Goal: Task Accomplishment & Management: Complete application form

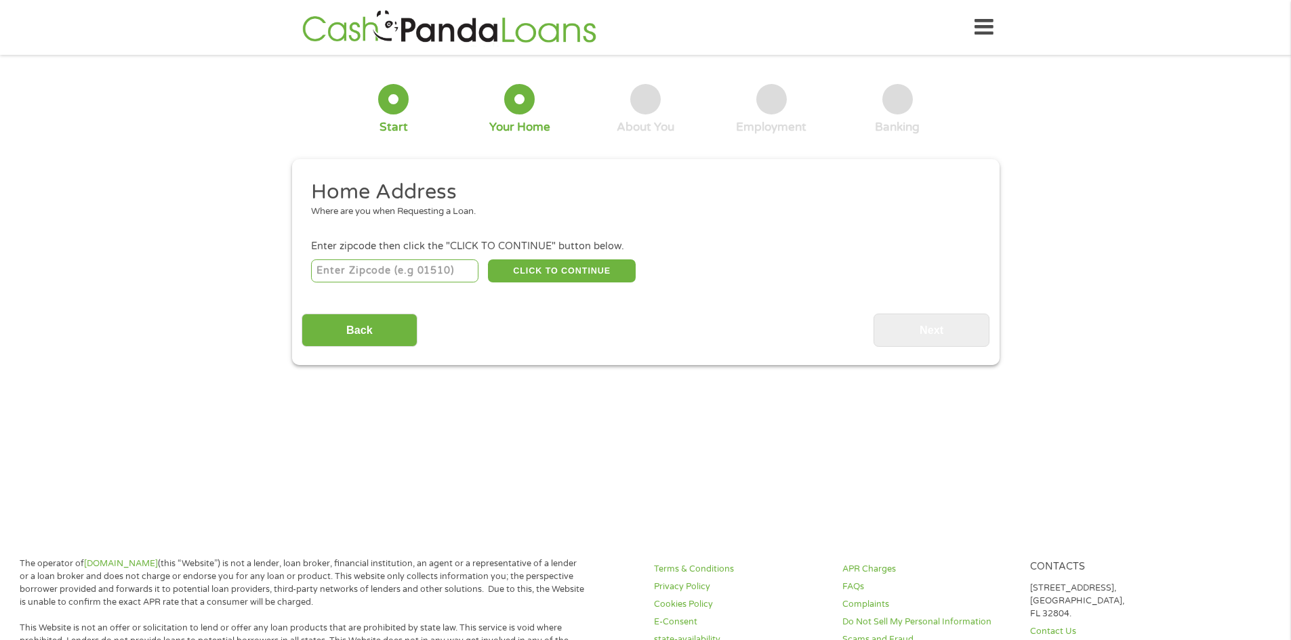
click at [360, 275] on input "number" at bounding box center [394, 271] width 167 height 23
type input "87301"
click at [521, 266] on button "CLICK TO CONTINUE" at bounding box center [562, 271] width 148 height 23
type input "87301"
type input "Gallup"
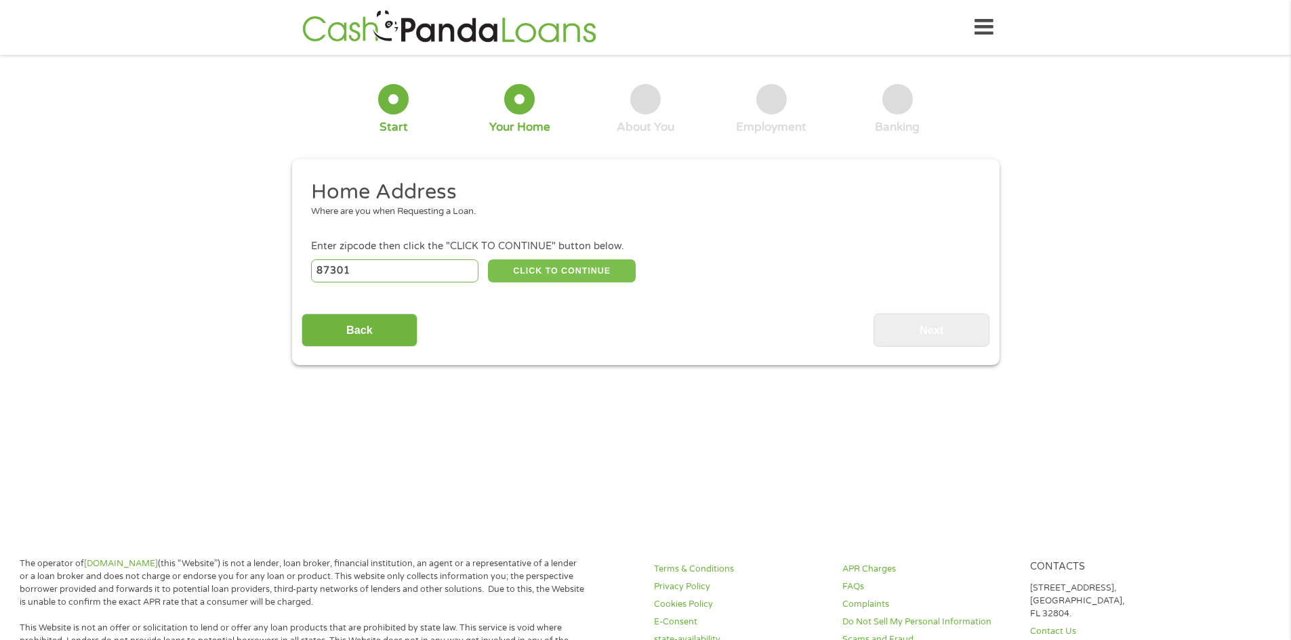
select select "[US_STATE]"
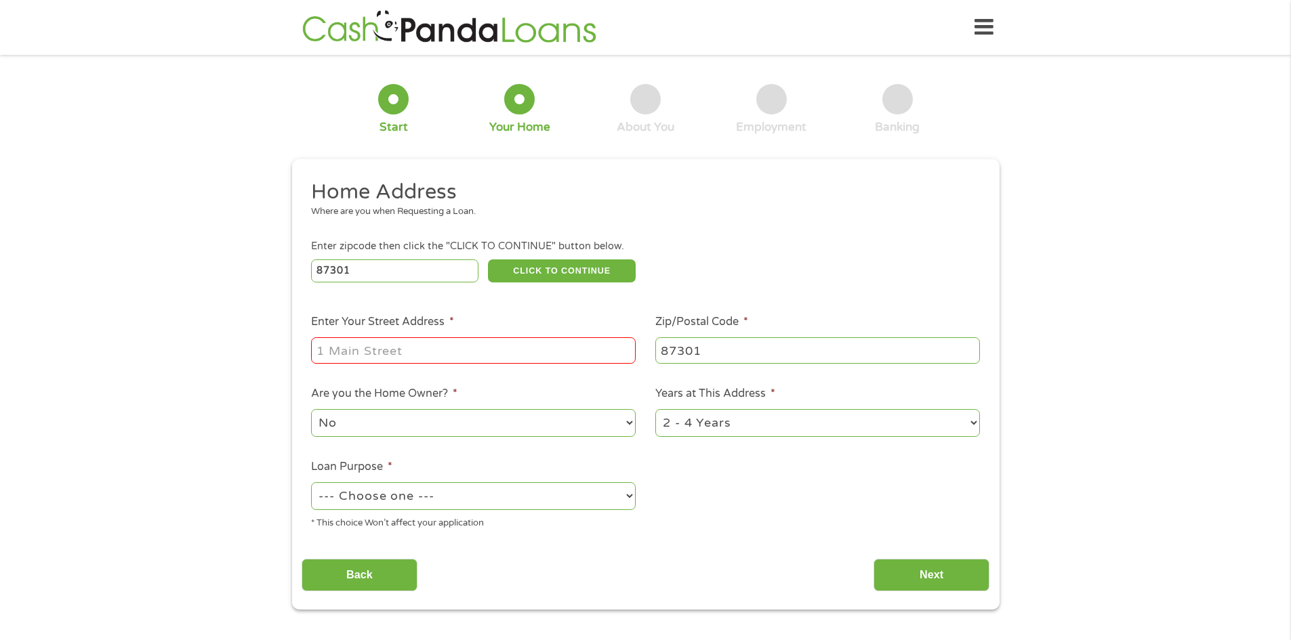
click at [386, 351] on input "Enter Your Street Address *" at bounding box center [473, 351] width 325 height 26
type input "[STREET_ADDRESS]"
select select "paybills"
click at [914, 566] on input "Next" at bounding box center [932, 575] width 116 height 33
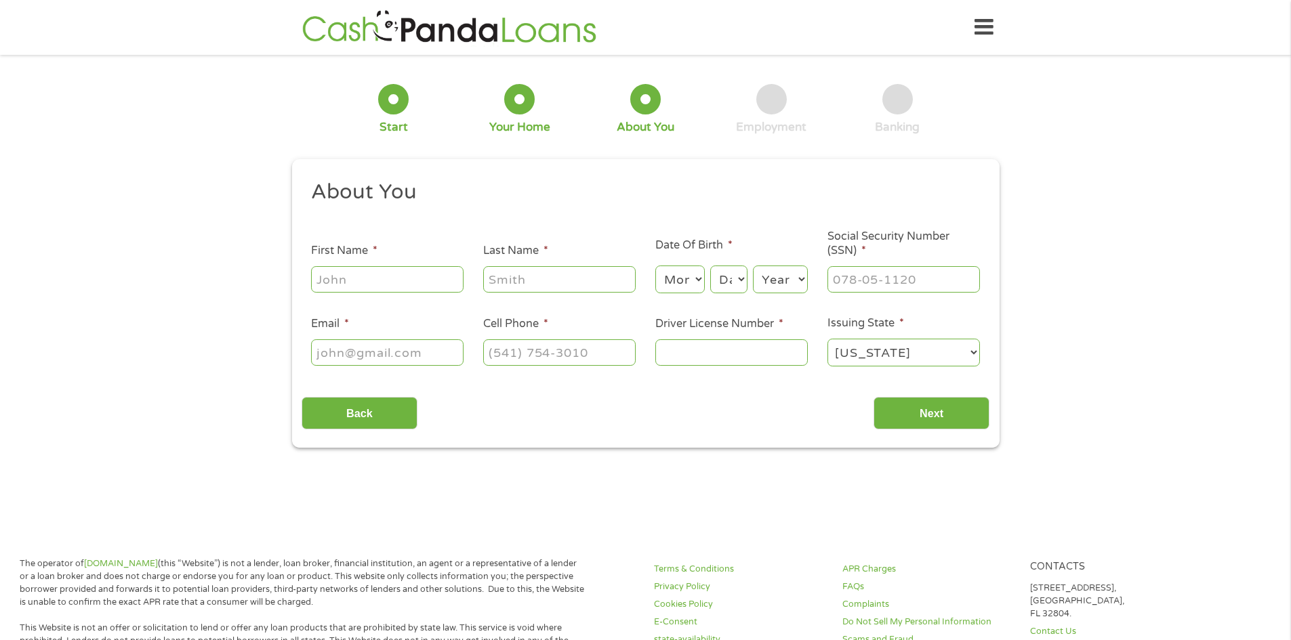
click at [384, 275] on input "First Name *" at bounding box center [387, 279] width 152 height 26
type input "[PERSON_NAME]"
select select "10"
select select "29"
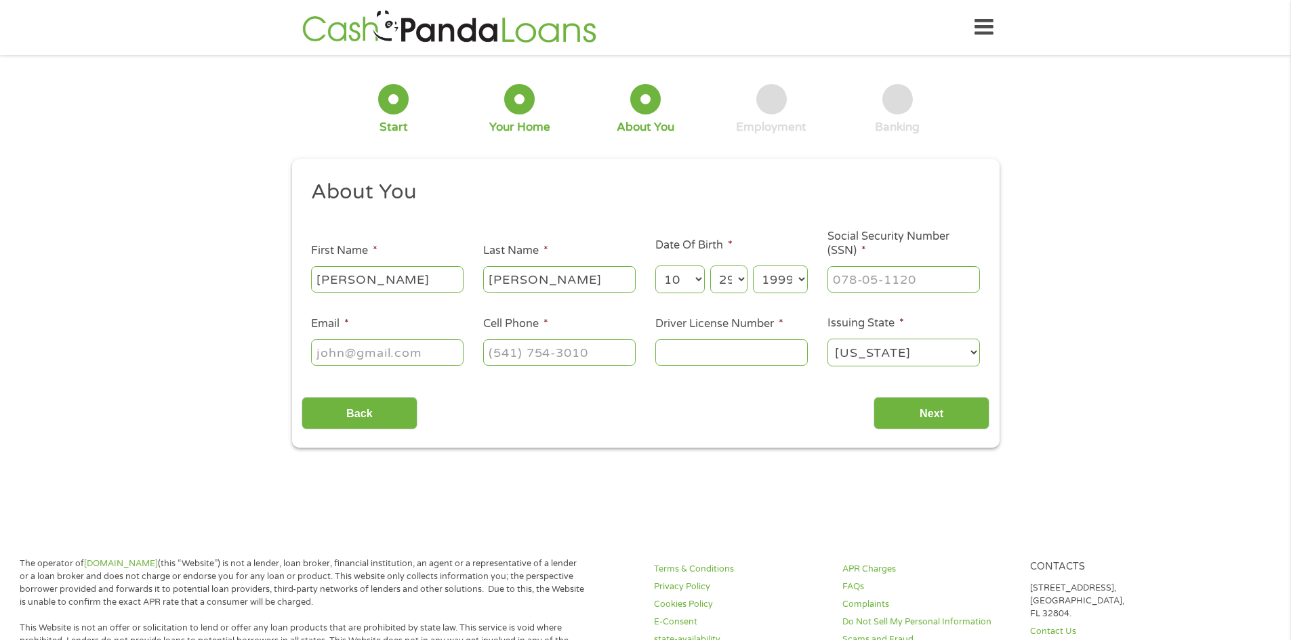
select select "1979"
type input "526-81-8385"
type input "[EMAIL_ADDRESS][DOMAIN_NAME]"
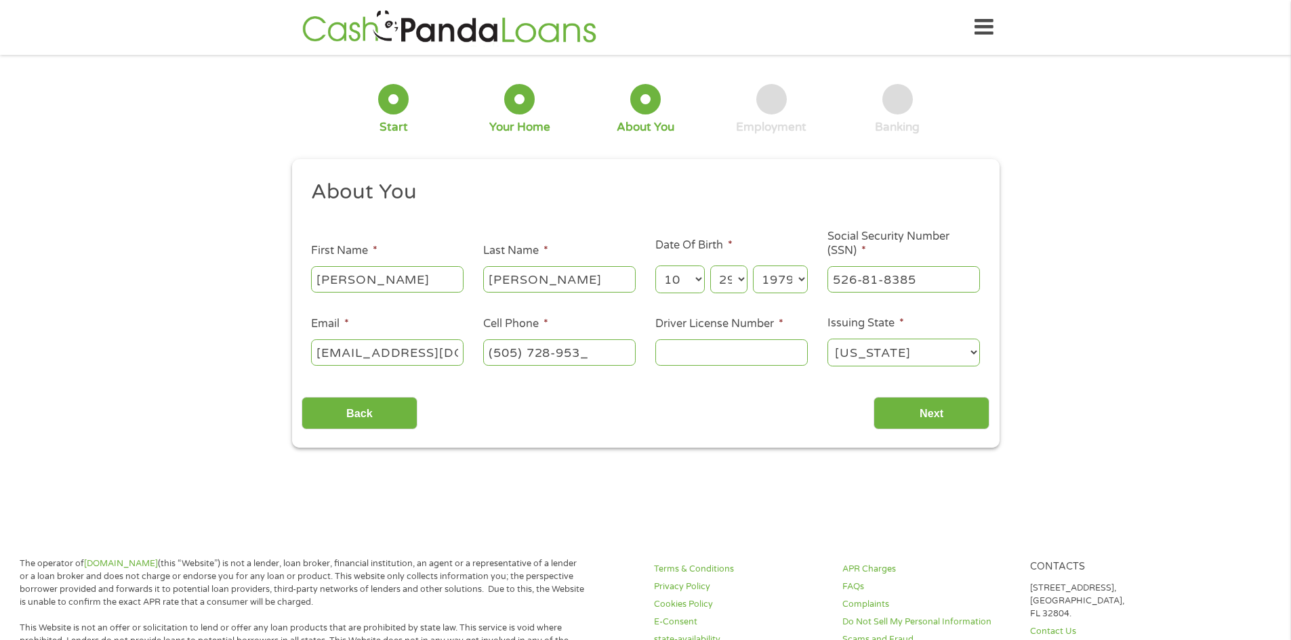
type input "[PHONE_NUMBER]"
click at [767, 357] on input "1228039530" at bounding box center [731, 353] width 152 height 26
type input "122803465"
click at [908, 415] on input "Next" at bounding box center [932, 413] width 116 height 33
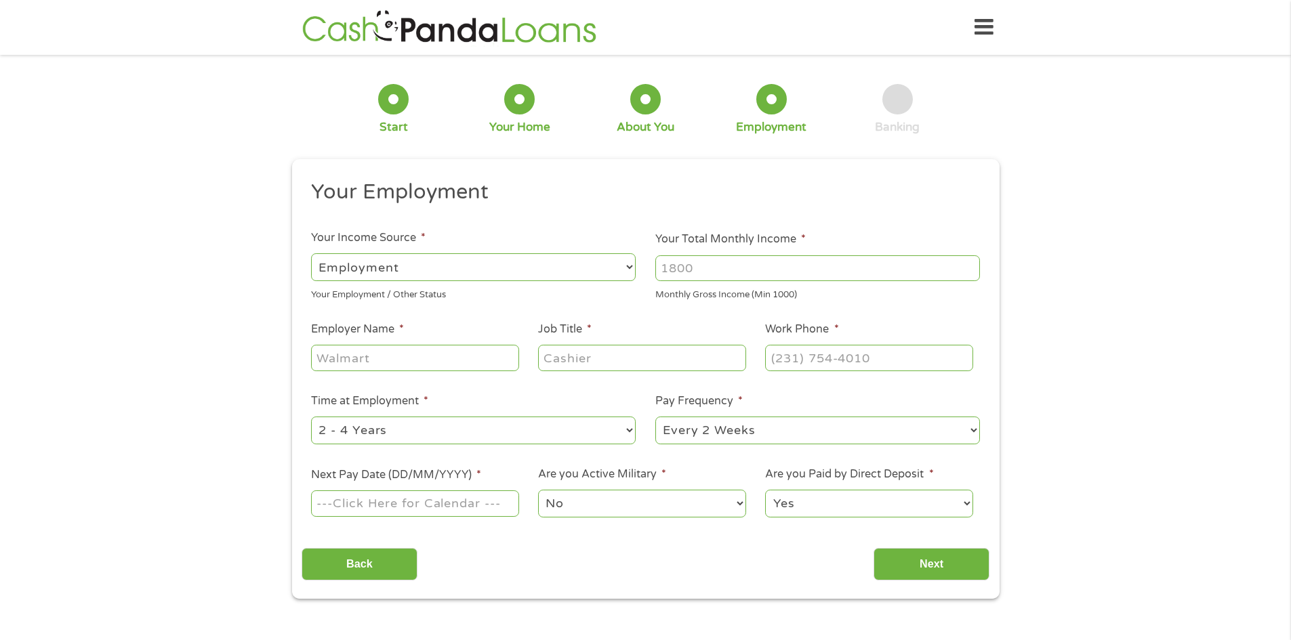
scroll to position [5, 5]
click at [558, 271] on select "--- Choose one --- Employment [DEMOGRAPHIC_DATA] Benefits" at bounding box center [473, 267] width 325 height 28
select select "benefits"
click at [311, 253] on select "--- Choose one --- Employment [DEMOGRAPHIC_DATA] Benefits" at bounding box center [473, 267] width 325 height 28
type input "Other"
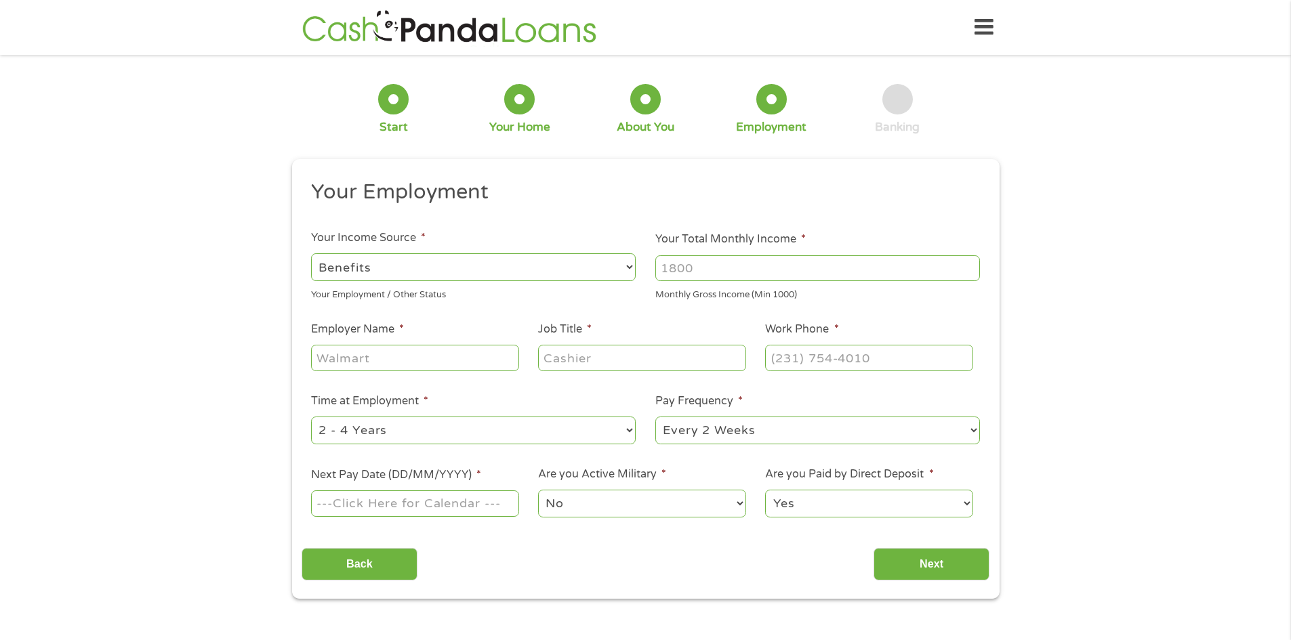
type input "[PHONE_NUMBER]"
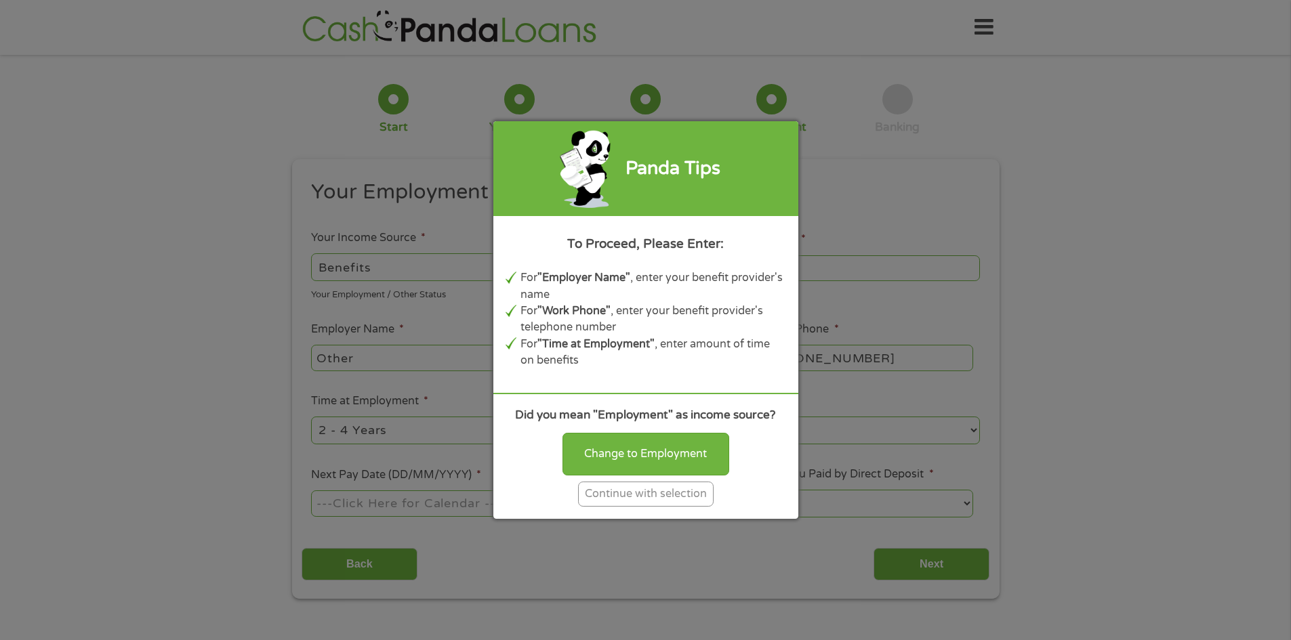
click at [589, 493] on div "Continue with selection" at bounding box center [646, 494] width 136 height 25
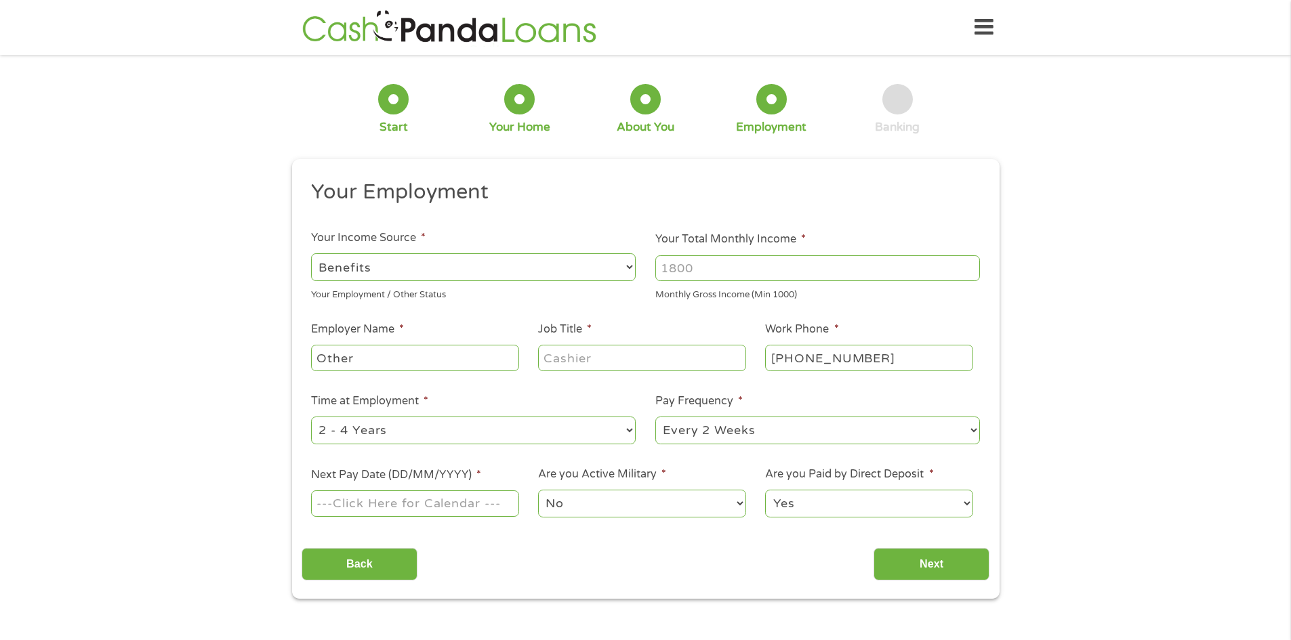
click at [704, 271] on input "Your Total Monthly Income *" at bounding box center [817, 269] width 325 height 26
type input "2000"
click at [420, 363] on input "Other" at bounding box center [414, 358] width 207 height 26
type input "O"
type input "Veterans Disability"
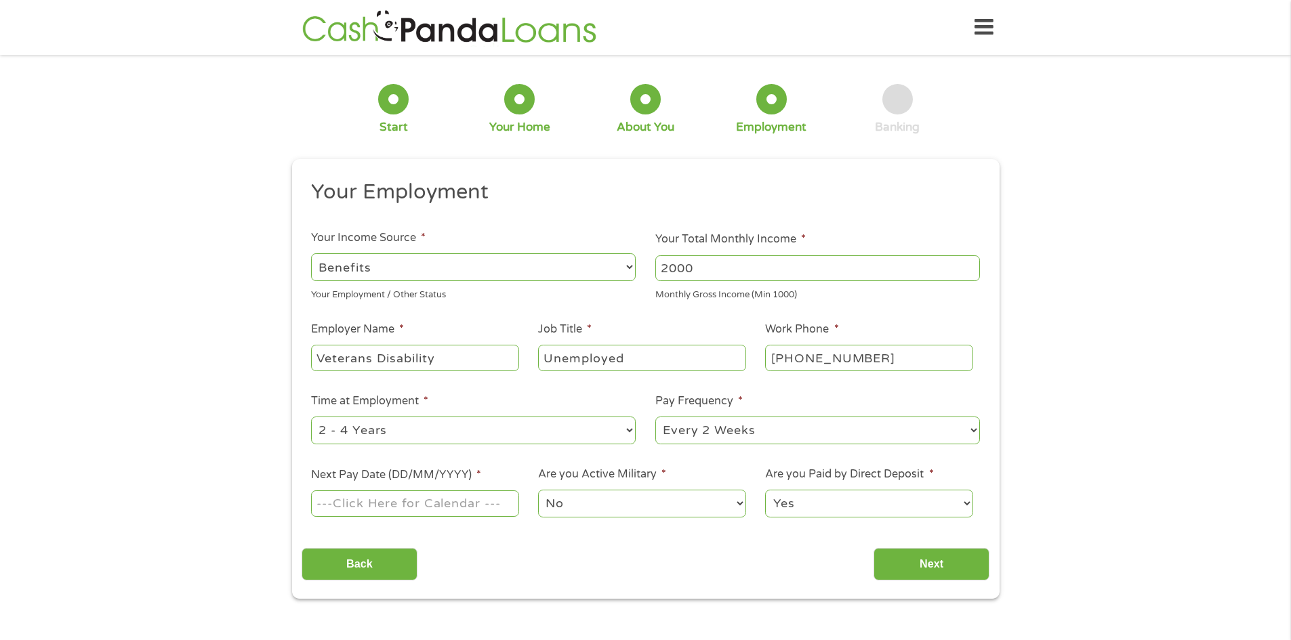
type input "Unemployed"
select select "60months"
select select "monthly"
type input "[DATE]"
click at [815, 504] on select "Yes No" at bounding box center [868, 504] width 207 height 28
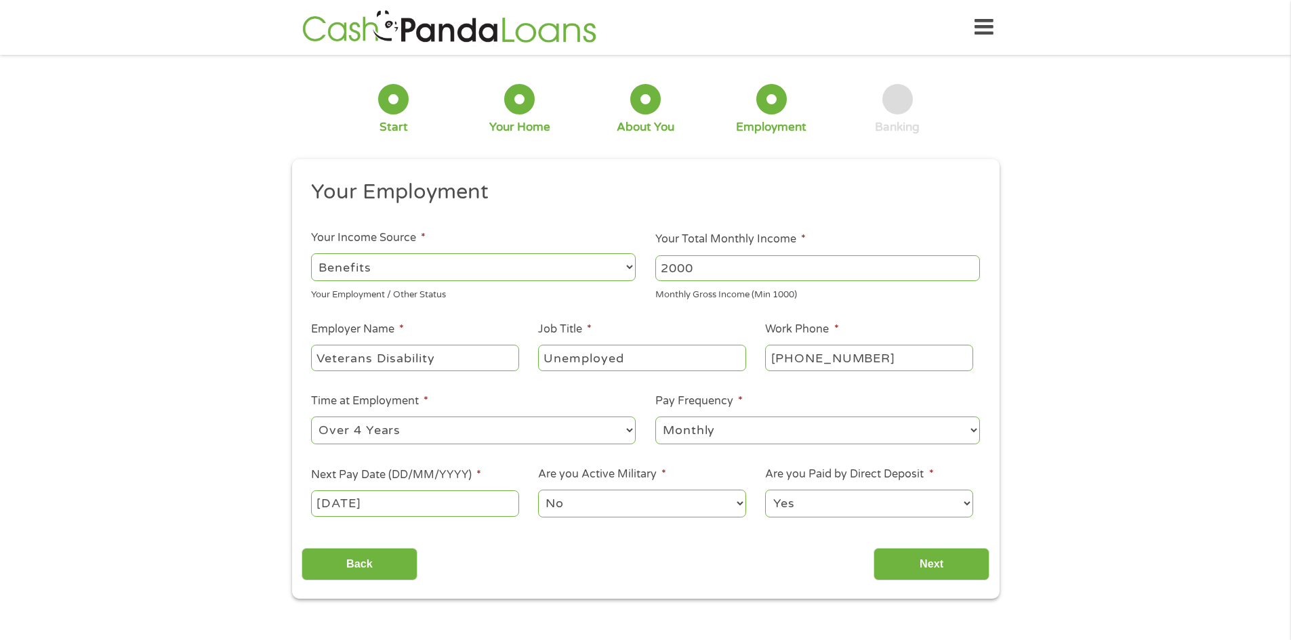
click at [815, 504] on select "Yes No" at bounding box center [868, 504] width 207 height 28
click at [900, 558] on input "Next" at bounding box center [932, 564] width 116 height 33
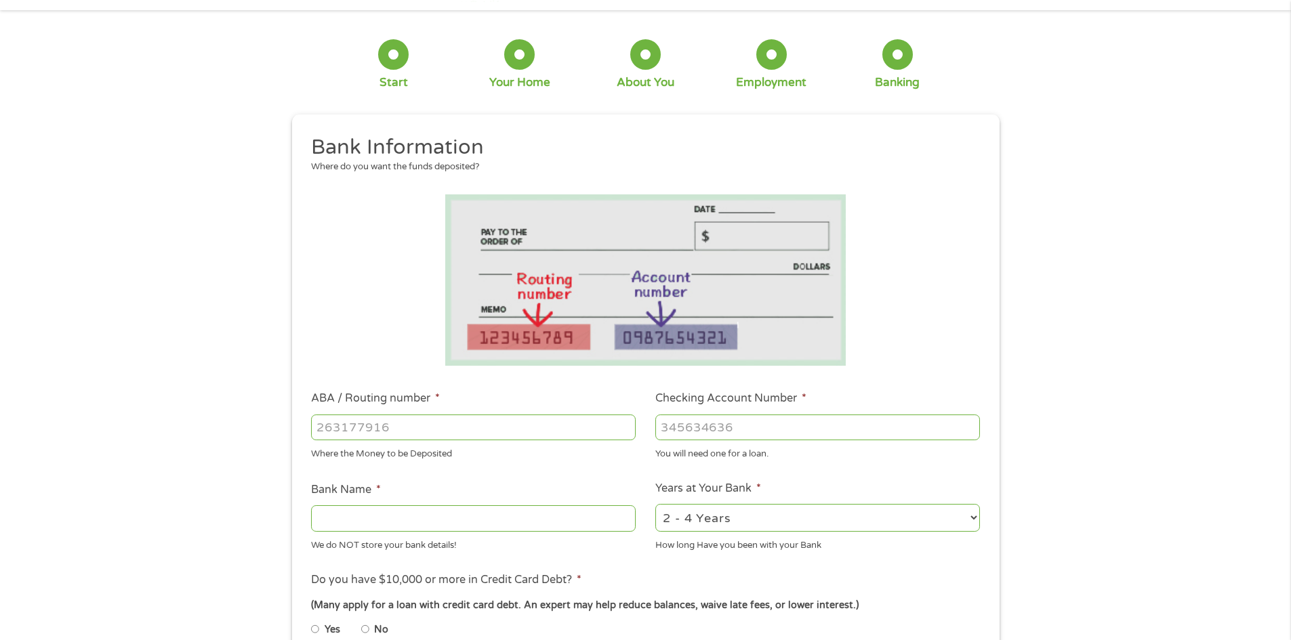
scroll to position [68, 0]
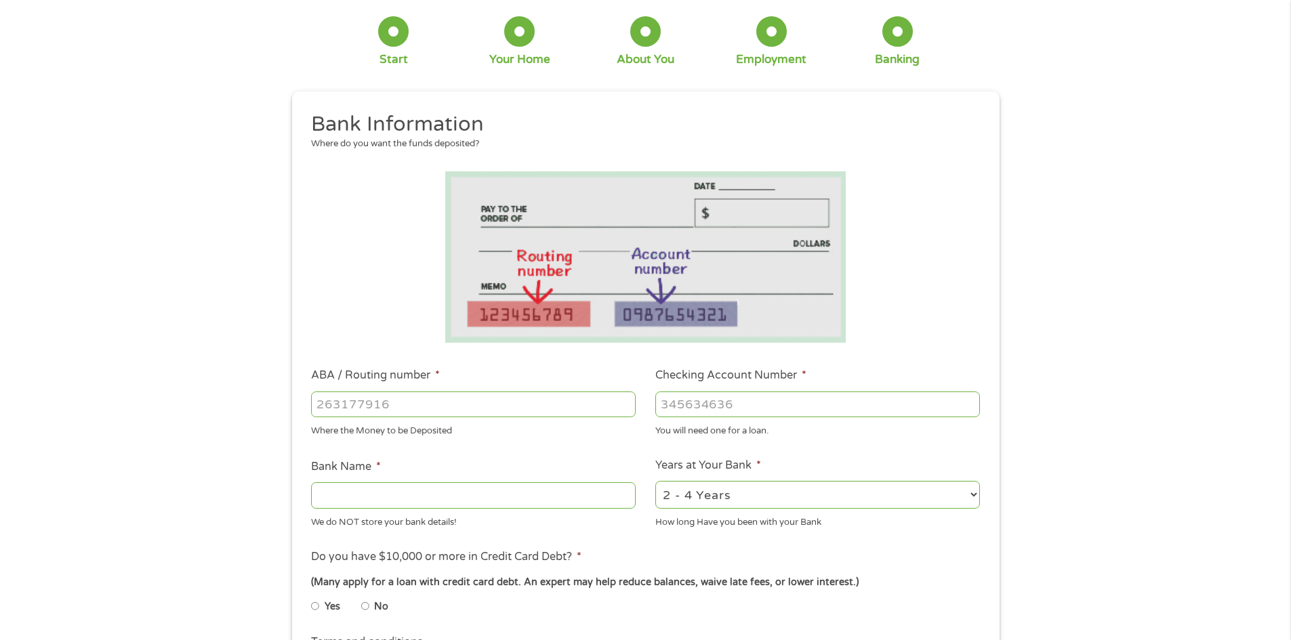
click at [539, 404] on input "ABA / Routing number *" at bounding box center [473, 405] width 325 height 26
click at [732, 403] on input "Checking Account Number *" at bounding box center [817, 405] width 325 height 26
paste input "1"
click at [975, 413] on input "Checking Account Number *" at bounding box center [817, 405] width 325 height 26
click at [970, 403] on input "1" at bounding box center [817, 405] width 325 height 26
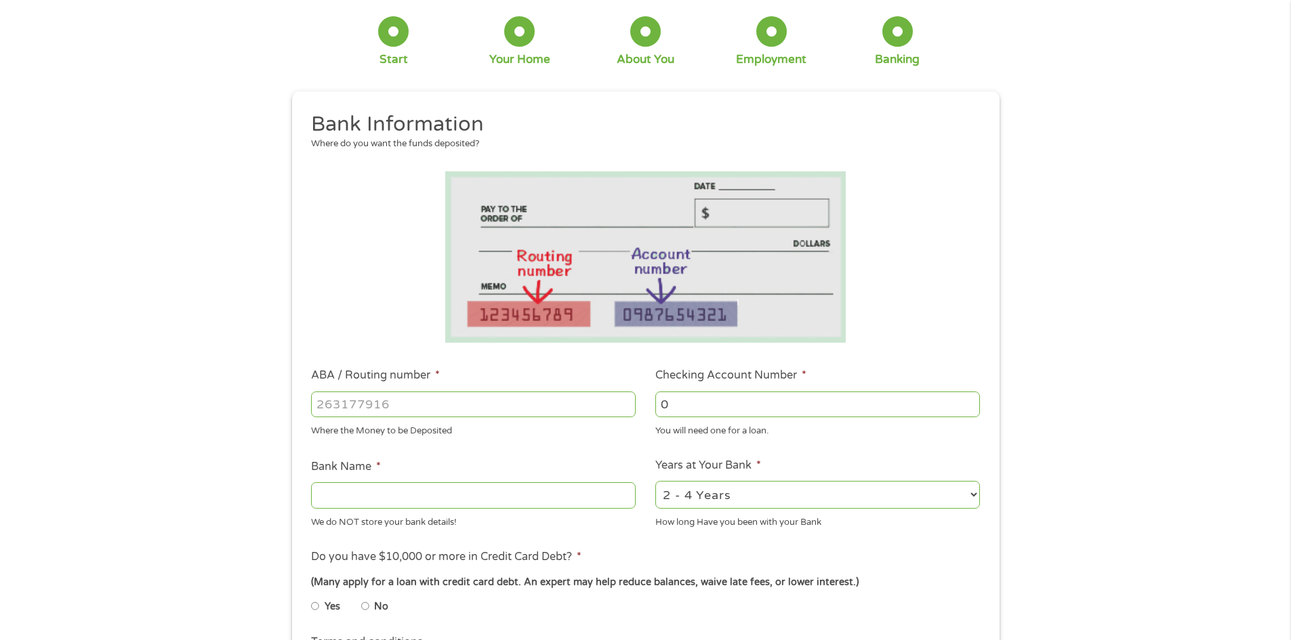
click at [968, 409] on input "0" at bounding box center [817, 405] width 325 height 26
click at [968, 412] on input "-1" at bounding box center [817, 405] width 325 height 26
click at [837, 401] on input "-1" at bounding box center [817, 405] width 325 height 26
click at [974, 402] on input "0" at bounding box center [817, 405] width 325 height 26
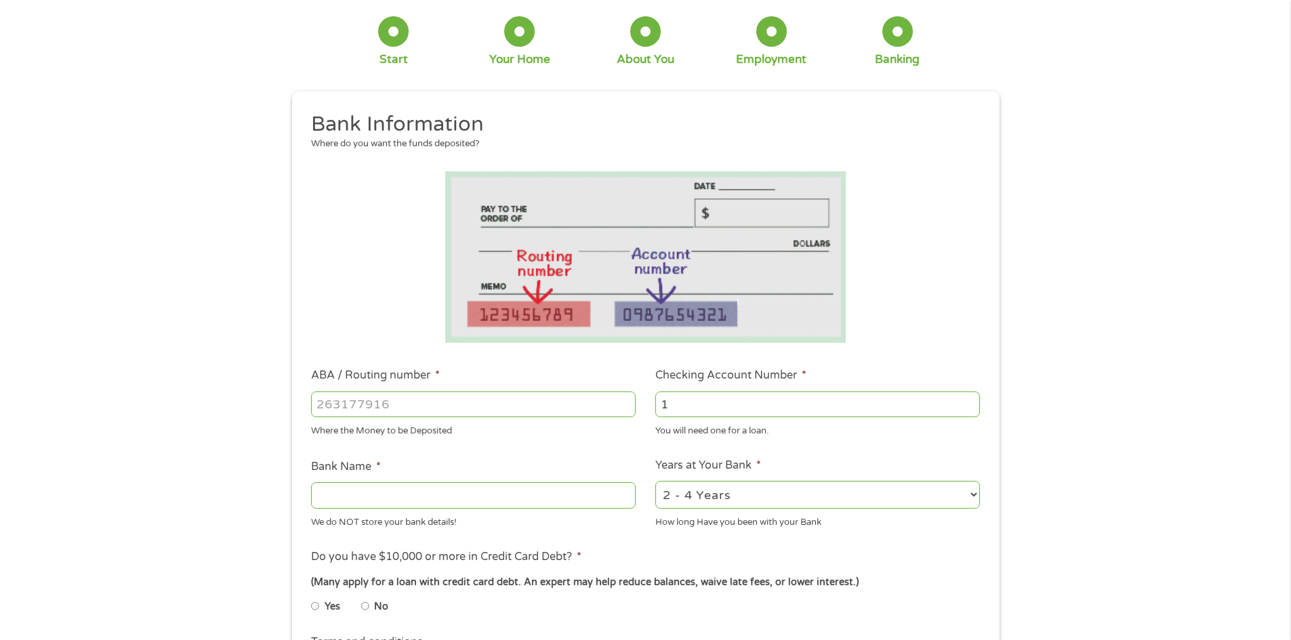
type input "1"
click at [971, 401] on input "1" at bounding box center [817, 405] width 325 height 26
click at [512, 407] on input "ABA / Routing number *" at bounding box center [473, 405] width 325 height 26
type input "307083694"
type input "FIRST FINANCIAL CREDIT UNION"
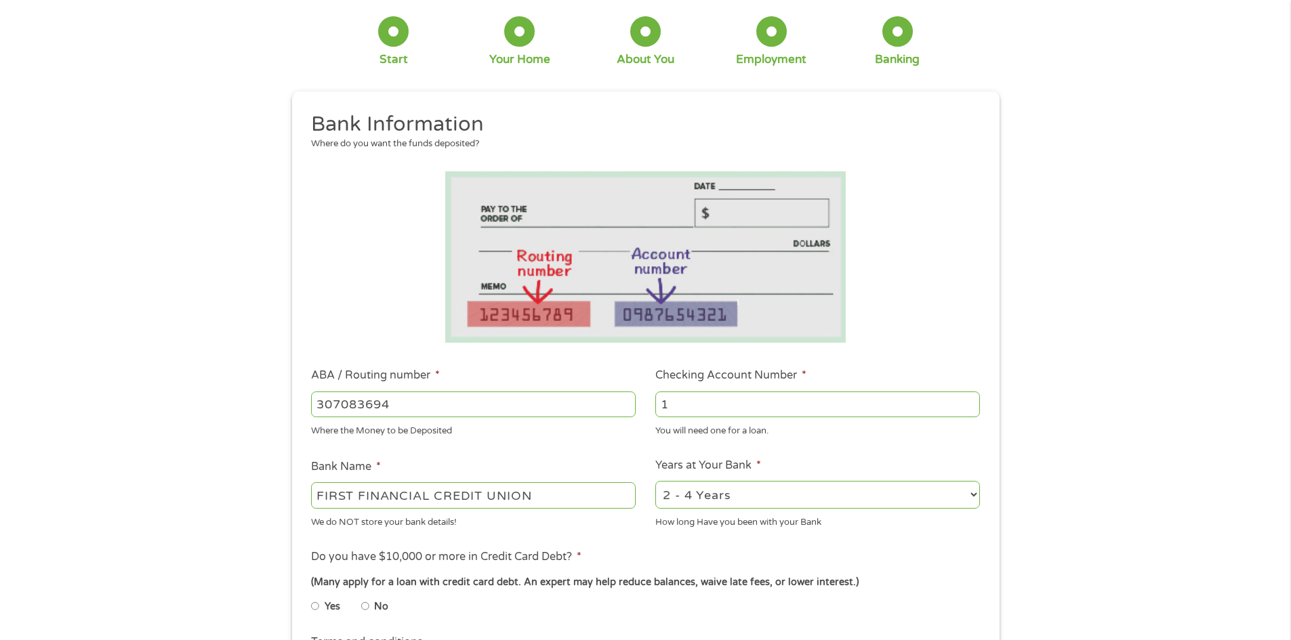
type input "307083694"
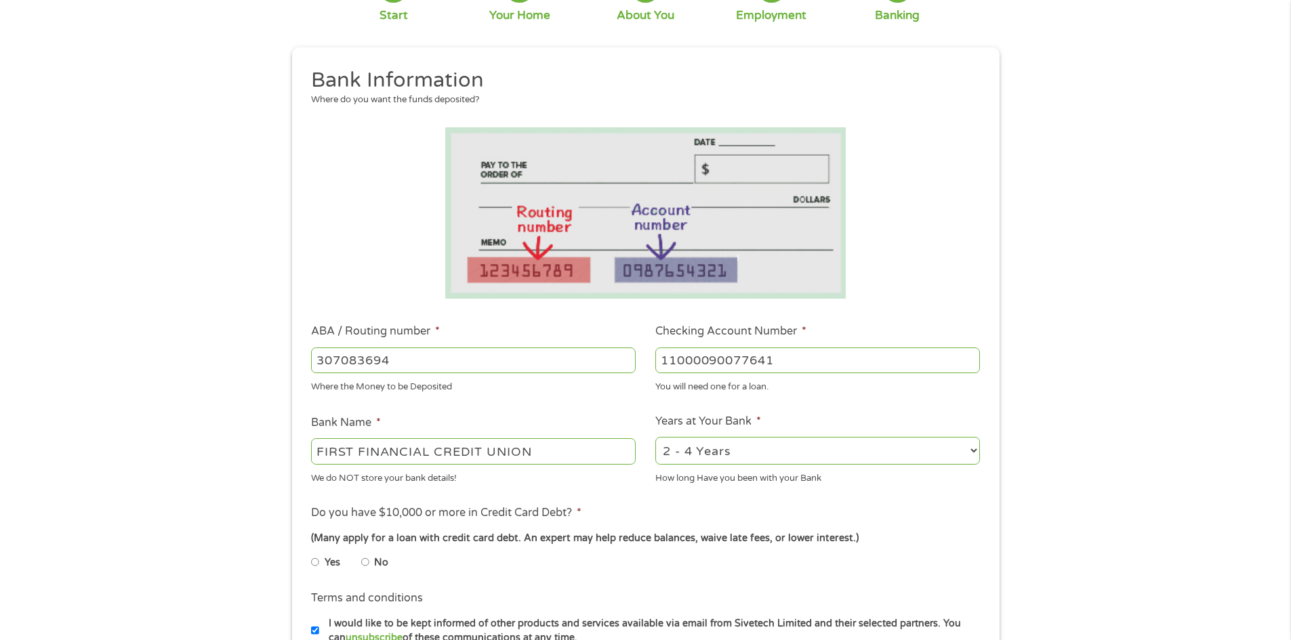
scroll to position [136, 0]
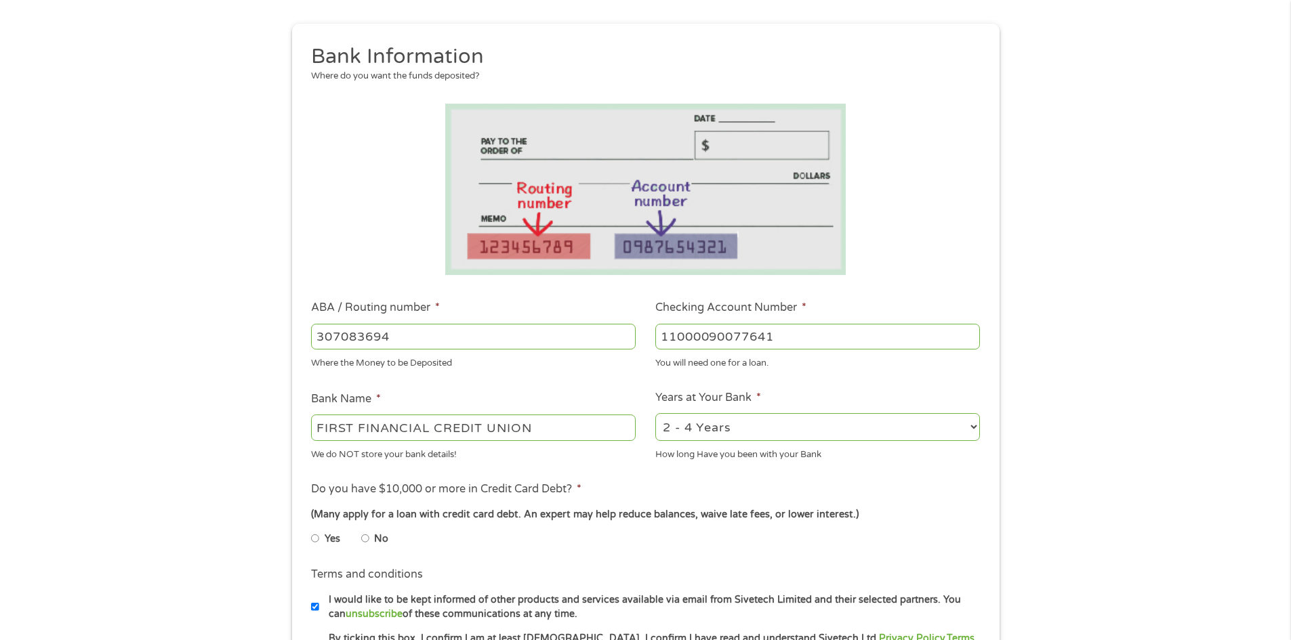
type input "11000090077641"
click at [752, 431] on select "2 - 4 Years 6 - 12 Months 1 - 2 Years Over 4 Years" at bounding box center [817, 427] width 325 height 28
select select "60months"
click at [655, 413] on select "2 - 4 Years 6 - 12 Months 1 - 2 Years Over 4 Years" at bounding box center [817, 427] width 325 height 28
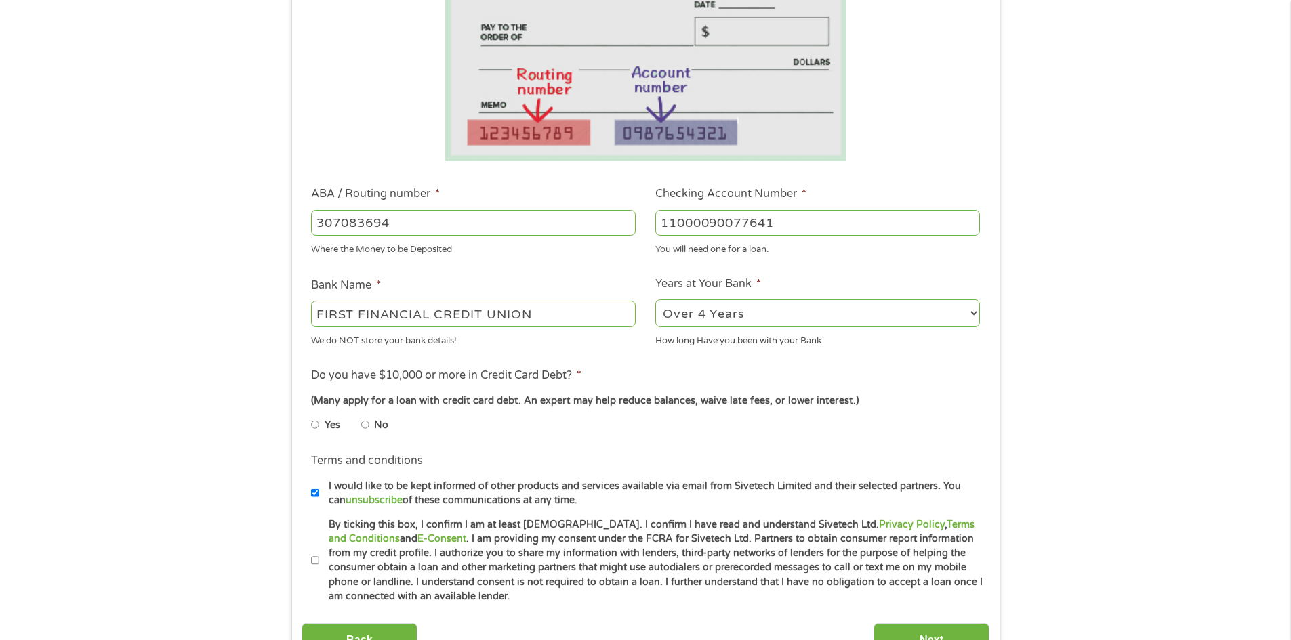
scroll to position [271, 0]
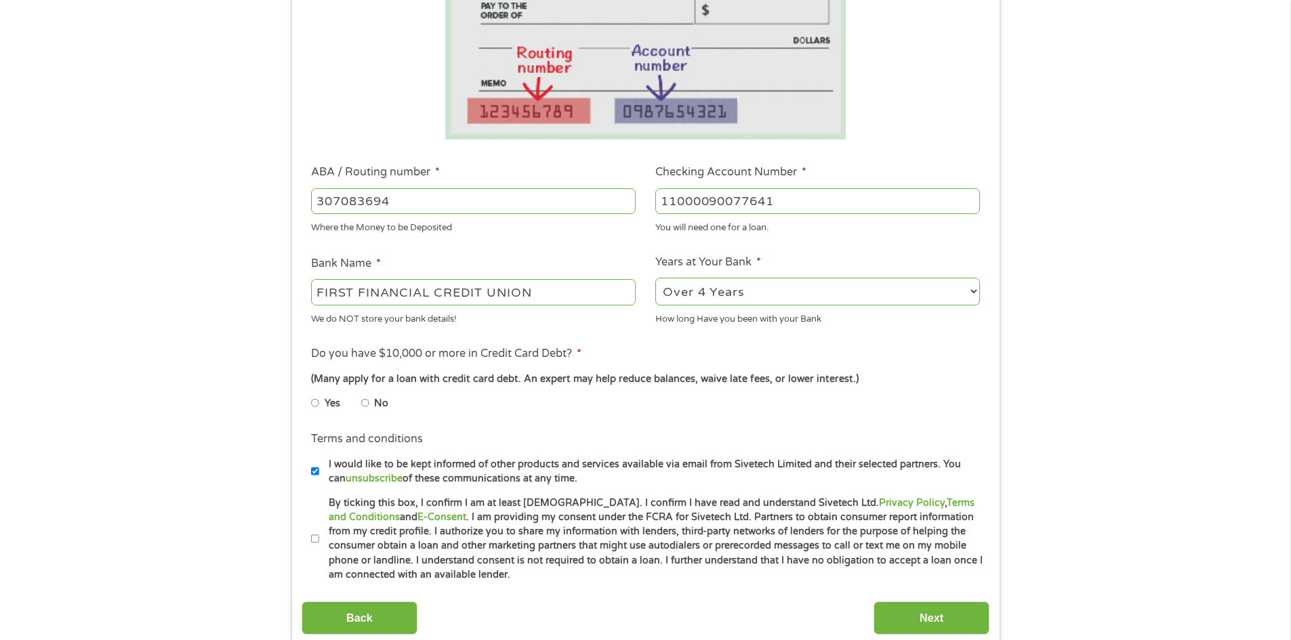
click at [316, 403] on input "Yes" at bounding box center [315, 403] width 8 height 22
radio input "true"
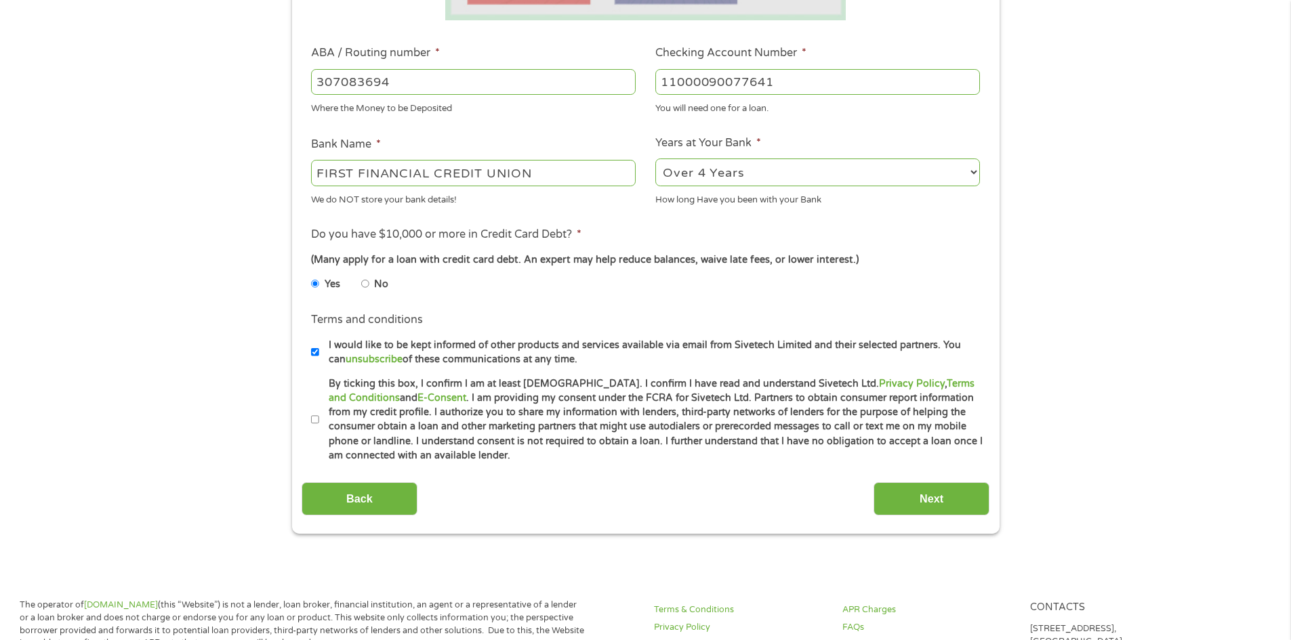
scroll to position [407, 0]
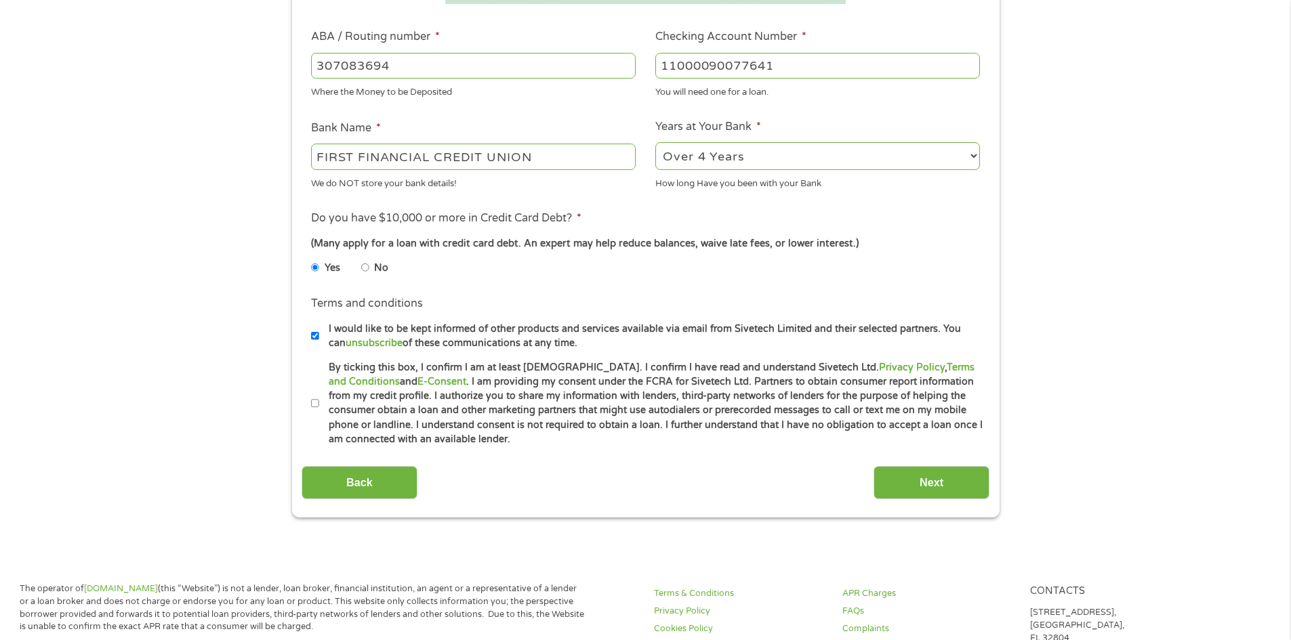
click at [312, 408] on input "By ticking this box, I confirm I am at least [DEMOGRAPHIC_DATA]. I confirm I ha…" at bounding box center [315, 404] width 8 height 22
checkbox input "true"
click at [901, 481] on input "Next" at bounding box center [932, 482] width 116 height 33
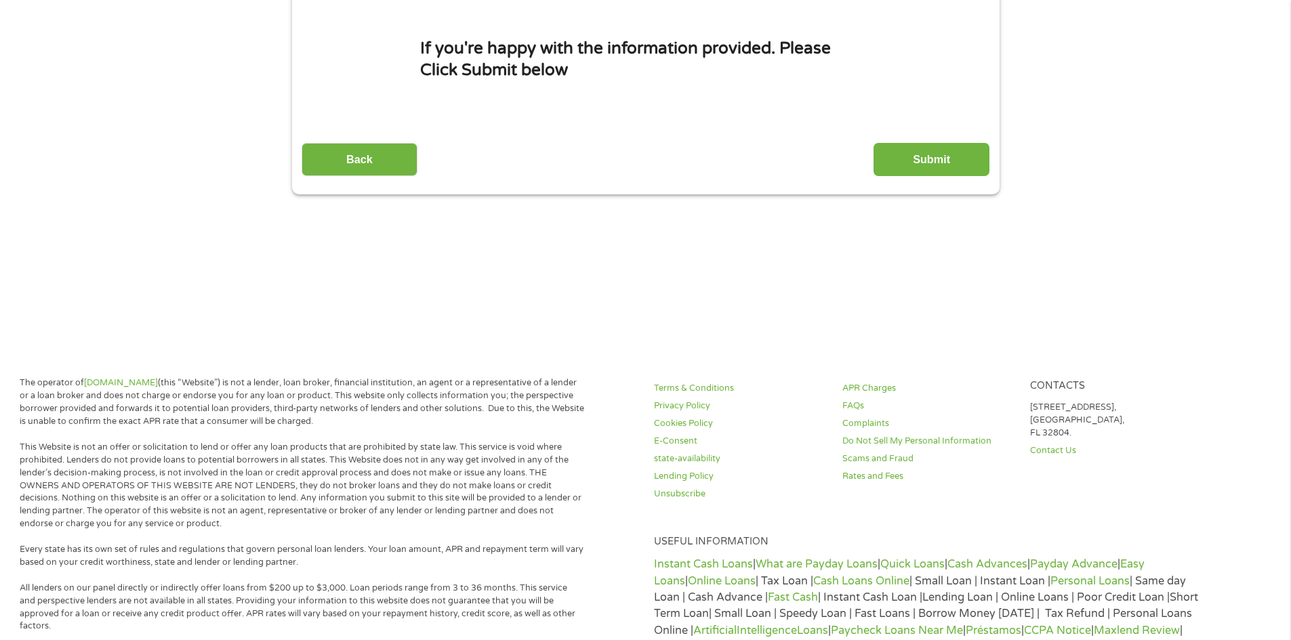
scroll to position [0, 0]
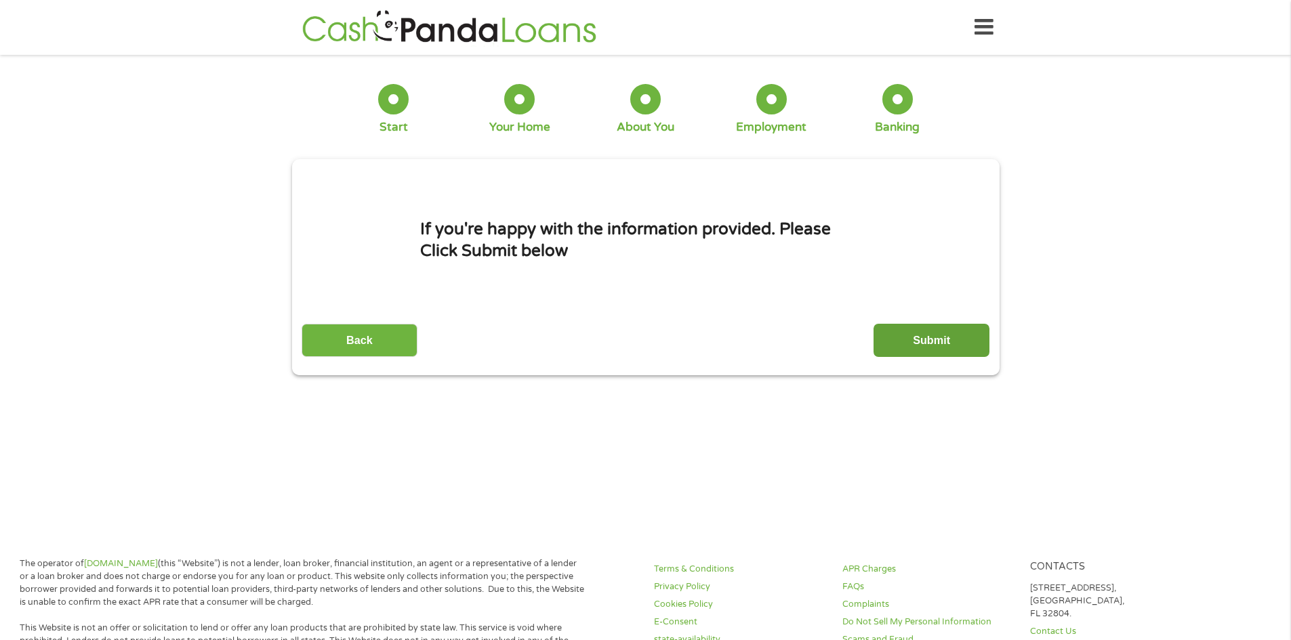
click at [902, 342] on input "Submit" at bounding box center [932, 340] width 116 height 33
